Goal: Transaction & Acquisition: Purchase product/service

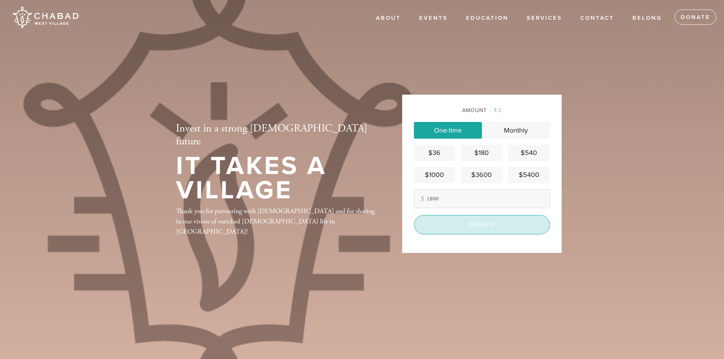
type input "1800"
click at [475, 222] on input "Donate" at bounding box center [482, 224] width 136 height 19
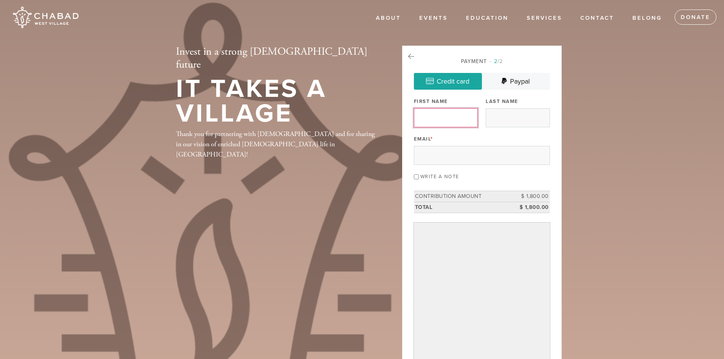
click at [428, 115] on input "First Name" at bounding box center [446, 117] width 64 height 19
type input "Solomon"
type input "Michailow"
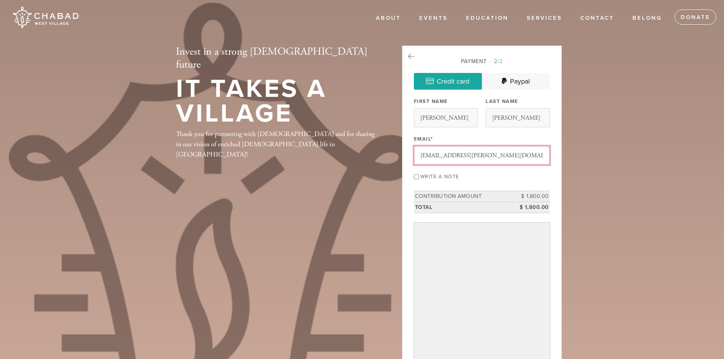
type input "solomon.michailow@gmail.com"
click at [417, 179] on input "Write a note" at bounding box center [416, 177] width 5 height 5
checkbox input "true"
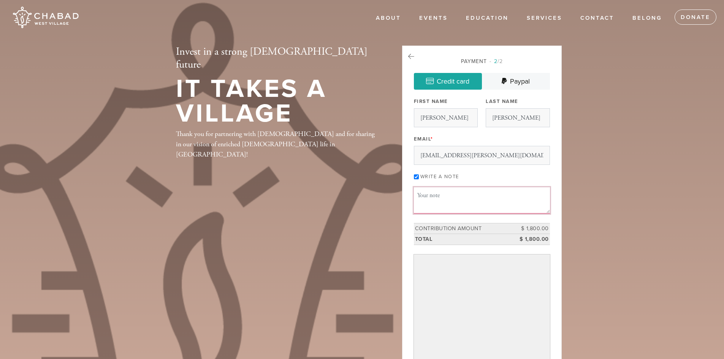
click at [441, 210] on textarea "Message or dedication" at bounding box center [482, 200] width 136 height 26
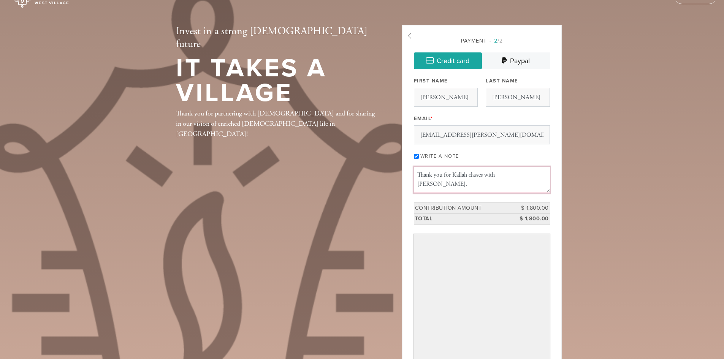
scroll to position [38, 0]
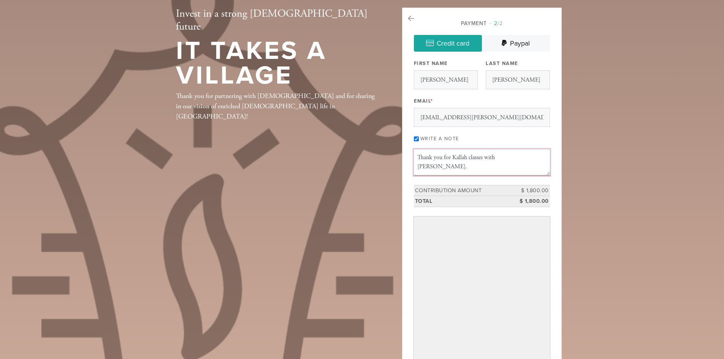
type textarea "Thank you for Kallah classes with Taylor Rozenblat."
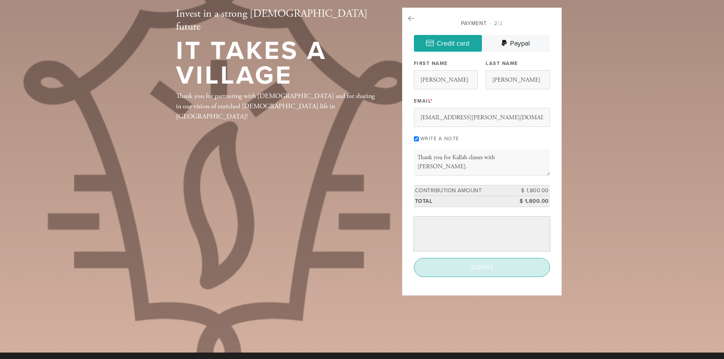
click at [488, 262] on input "Submit" at bounding box center [482, 267] width 136 height 19
